Goal: Check status: Check status

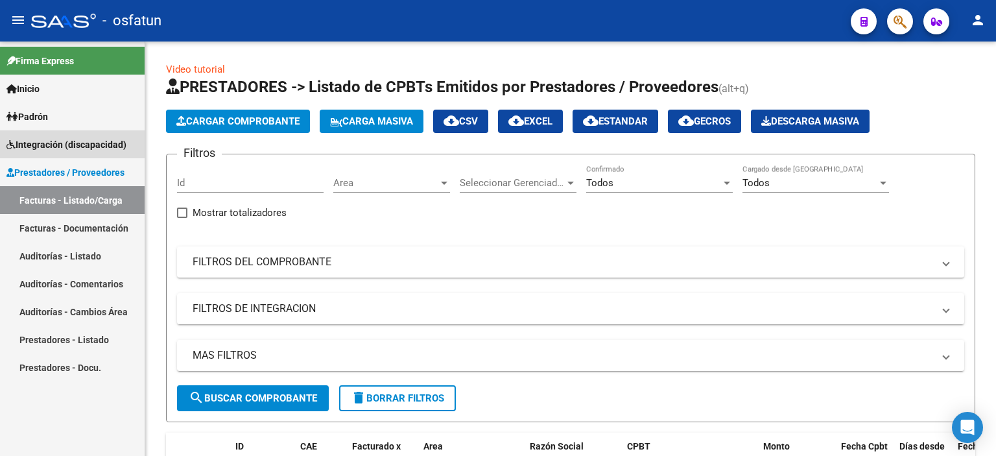
click at [49, 151] on span "Integración (discapacidad)" at bounding box center [66, 144] width 120 height 14
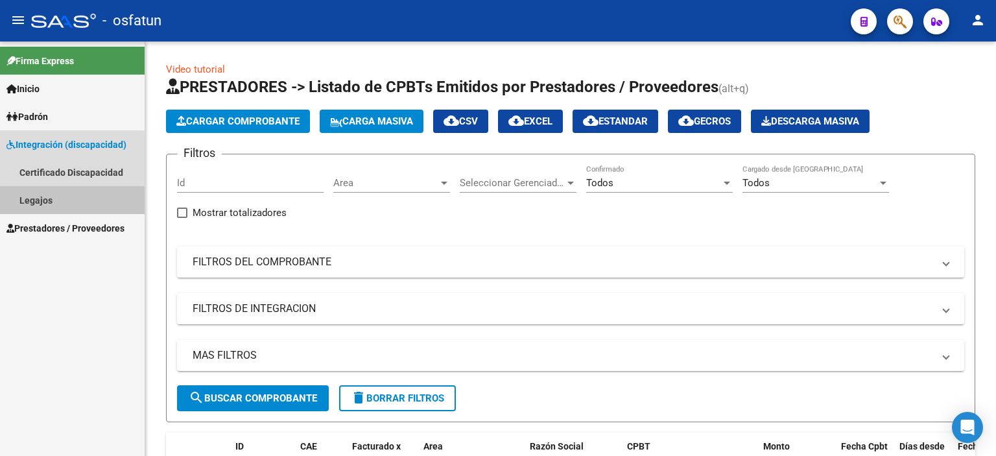
click at [42, 198] on link "Legajos" at bounding box center [72, 200] width 145 height 28
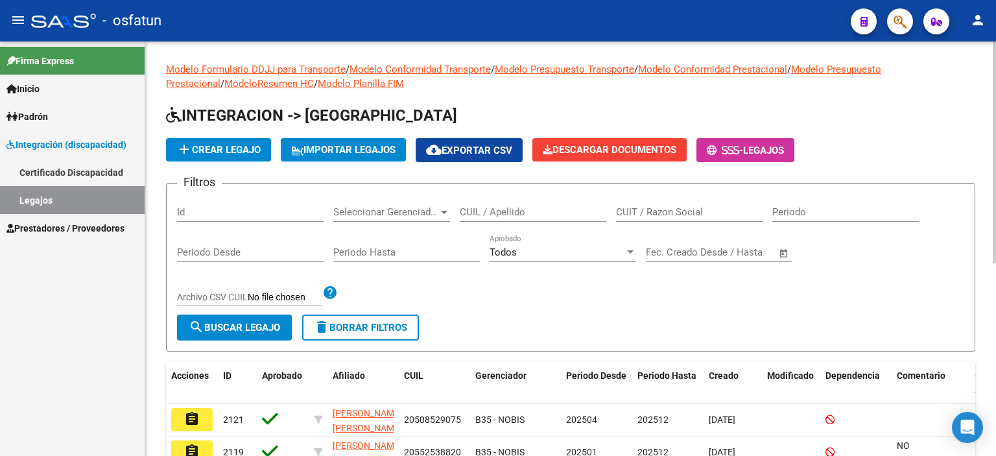
click at [470, 210] on input "CUIL / Apellido" at bounding box center [533, 212] width 147 height 12
paste input "27571552332"
type input "27571552332"
click at [244, 322] on span "search Buscar Legajo" at bounding box center [234, 328] width 91 height 12
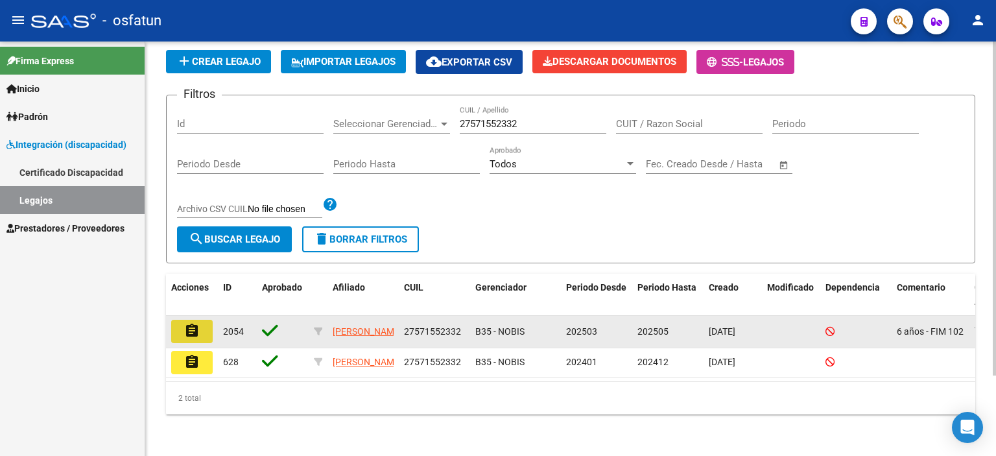
click at [196, 323] on mat-icon "assignment" at bounding box center [192, 331] width 16 height 16
